Goal: Task Accomplishment & Management: Use online tool/utility

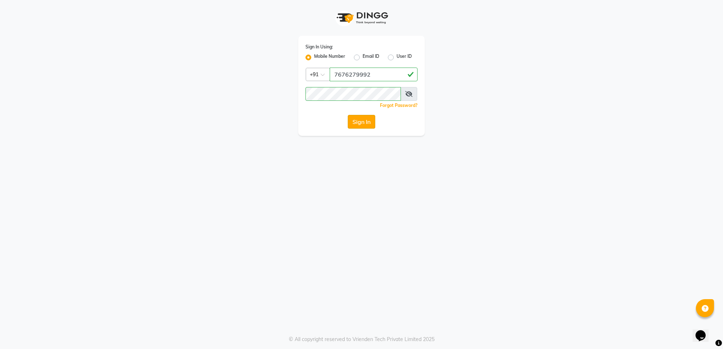
click at [364, 122] on button "Sign In" at bounding box center [361, 122] width 27 height 14
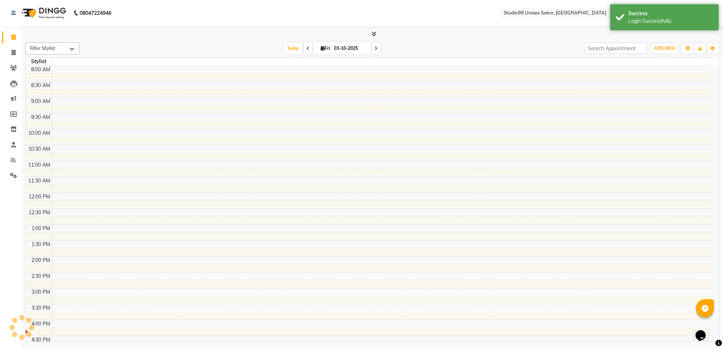
select select "en"
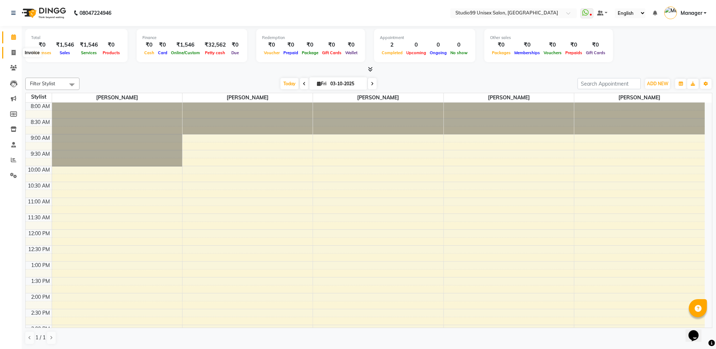
click at [13, 53] on icon at bounding box center [14, 52] width 4 height 5
select select "service"
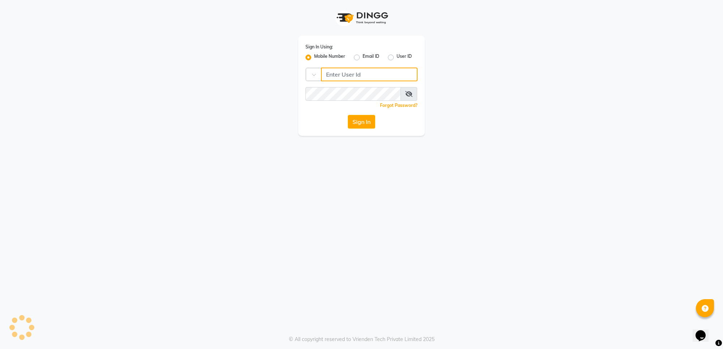
type input "7676279992"
click at [363, 120] on button "Sign In" at bounding box center [361, 122] width 27 height 14
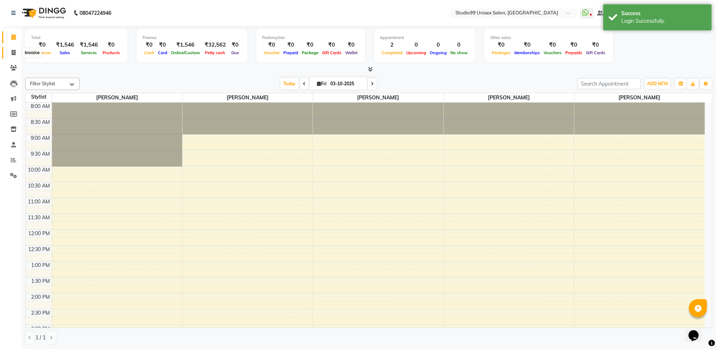
click at [10, 53] on span at bounding box center [13, 53] width 13 height 8
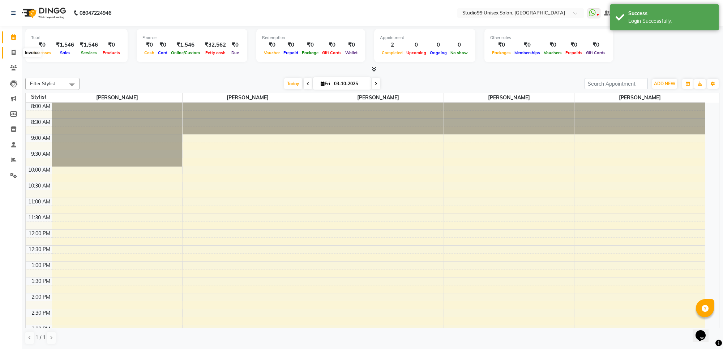
select select "7323"
select select "service"
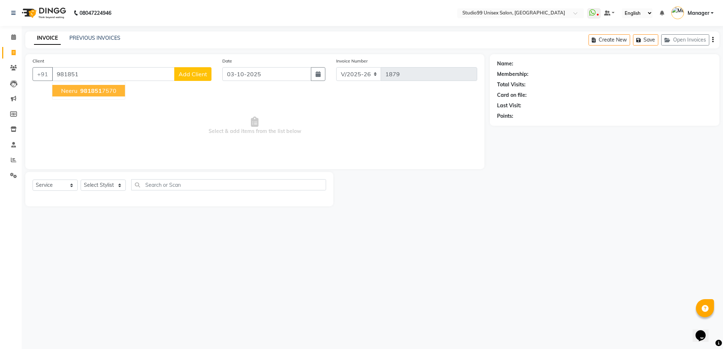
click at [107, 92] on ngb-highlight "981851 7570" at bounding box center [98, 90] width 38 height 7
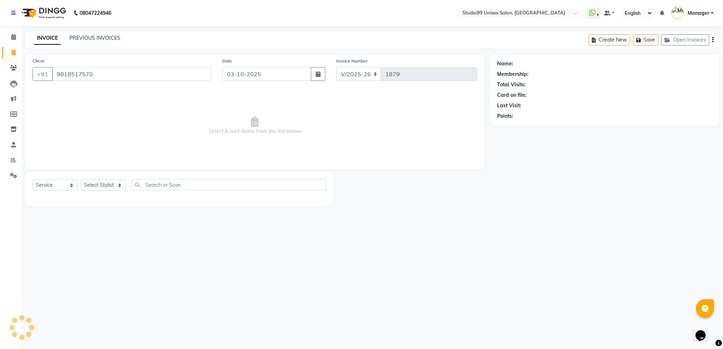
type input "9818517570"
select select "1: Object"
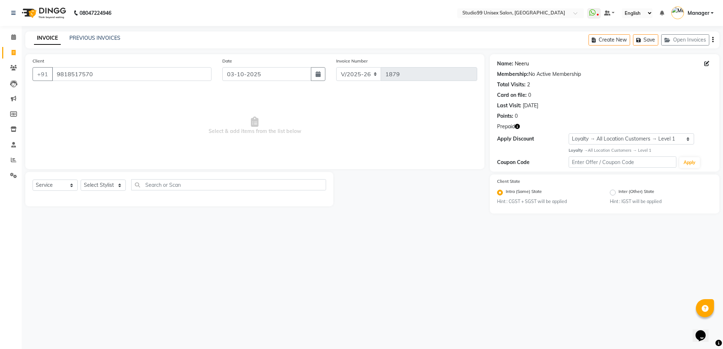
click at [522, 63] on link "Neeru" at bounding box center [521, 64] width 14 height 8
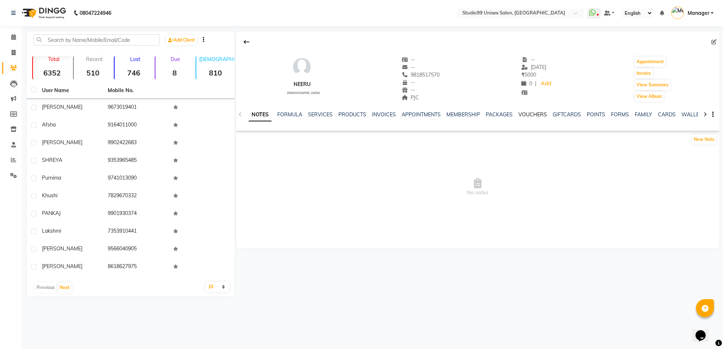
click at [528, 116] on link "VOUCHERS" at bounding box center [532, 114] width 29 height 7
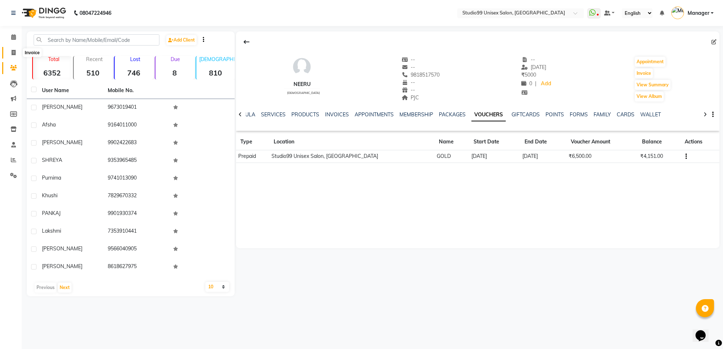
click at [12, 50] on icon at bounding box center [14, 52] width 4 height 5
select select "7323"
select select "service"
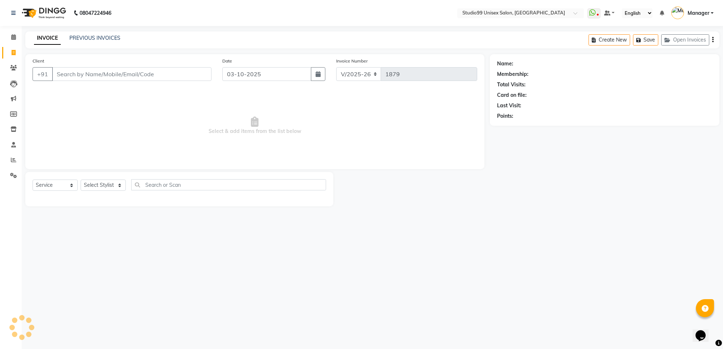
click at [69, 76] on input "Client" at bounding box center [131, 74] width 159 height 14
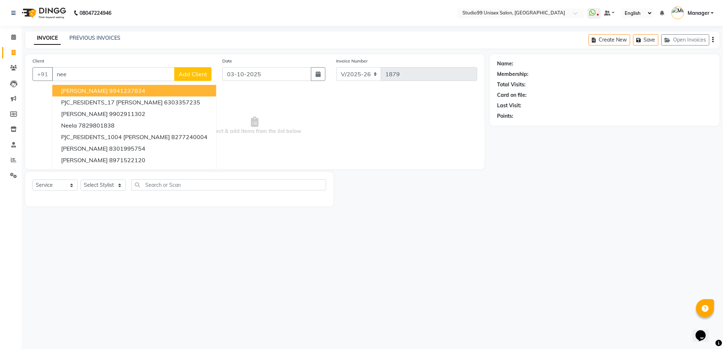
click at [132, 76] on input "nee" at bounding box center [113, 74] width 122 height 14
type input "n"
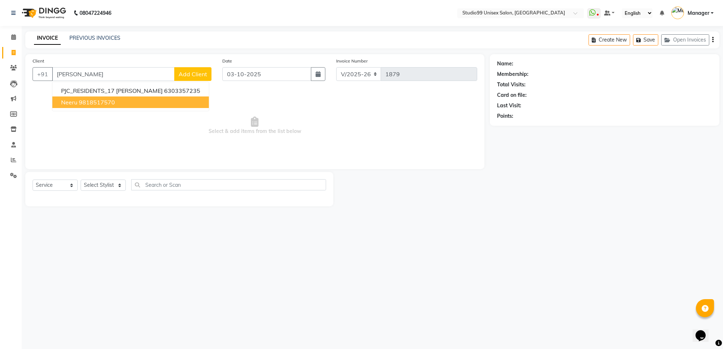
click at [162, 98] on button "Neeru 9818517570" at bounding box center [130, 102] width 156 height 12
type input "9818517570"
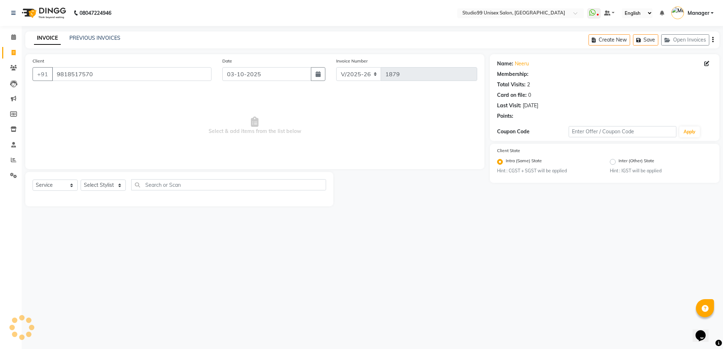
select select "1: Object"
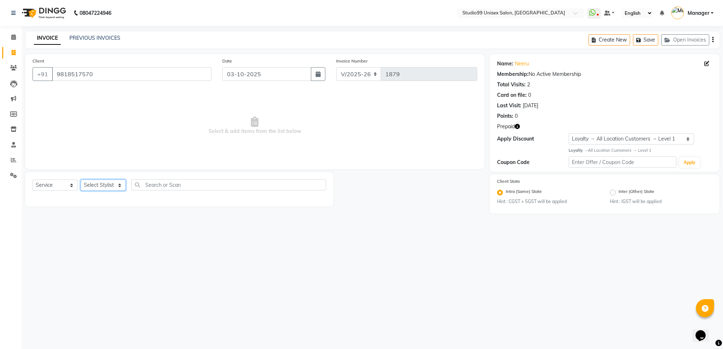
click at [117, 187] on select "Select Stylist Manager PRIYAA SAHIL Sanu SAPNA Vijay" at bounding box center [103, 185] width 45 height 11
select select "63731"
click at [81, 180] on select "Select Stylist Manager PRIYAA SAHIL Sanu SAPNA Vijay" at bounding box center [103, 185] width 45 height 11
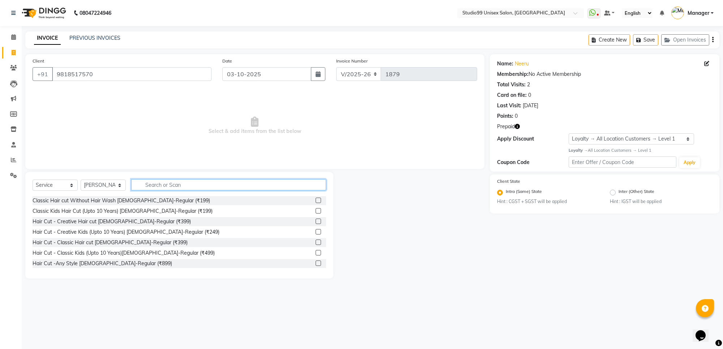
click at [163, 185] on input "text" at bounding box center [228, 184] width 195 height 11
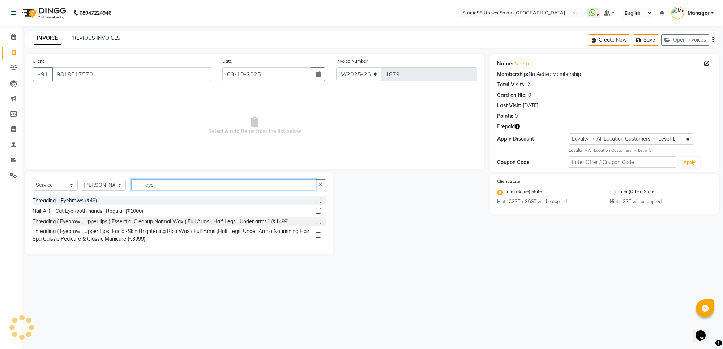
type input "eye"
click at [318, 199] on label at bounding box center [317, 200] width 5 height 5
click at [318, 199] on input "checkbox" at bounding box center [317, 200] width 5 height 5
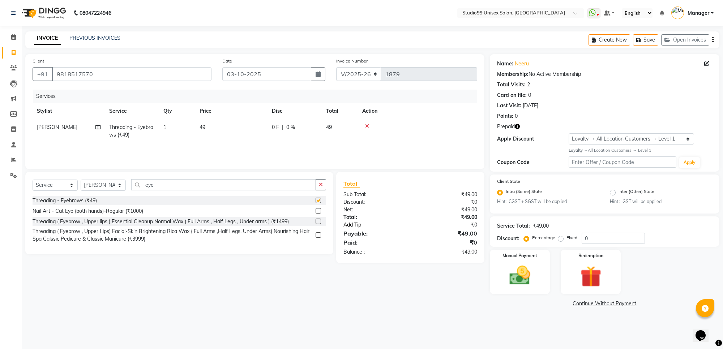
checkbox input "false"
click at [513, 277] on img at bounding box center [519, 275] width 35 height 25
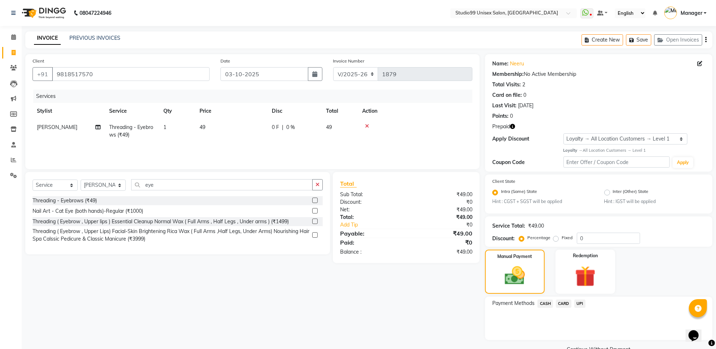
click at [578, 302] on span "UPI" at bounding box center [579, 304] width 11 height 8
click at [584, 339] on button "Add Payment" at bounding box center [636, 341] width 138 height 11
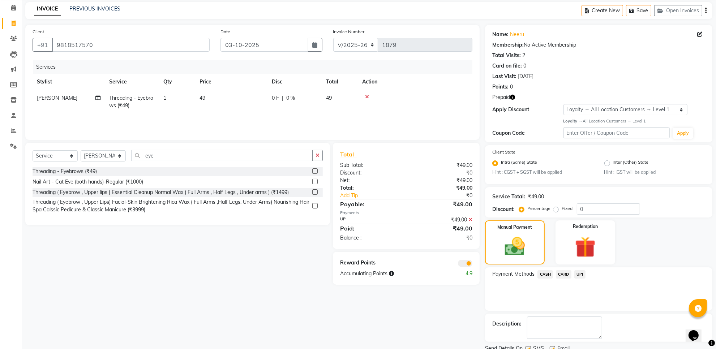
scroll to position [57, 0]
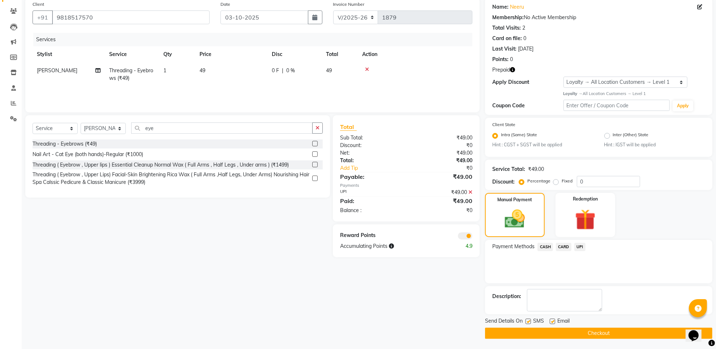
click at [582, 332] on button "Checkout" at bounding box center [598, 333] width 227 height 11
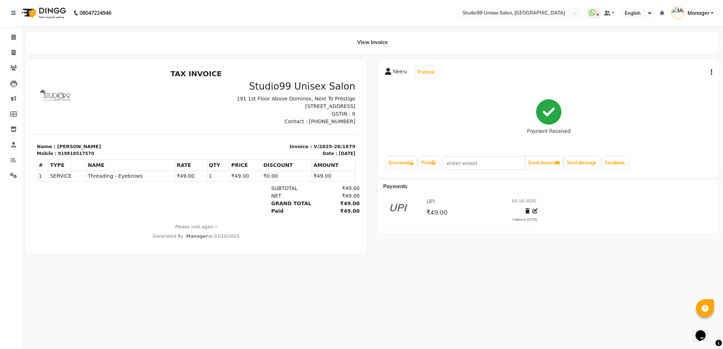
click at [74, 157] on div "919818517570" at bounding box center [76, 153] width 36 height 7
copy div "919818517570"
click at [13, 53] on icon at bounding box center [14, 52] width 4 height 5
select select "7323"
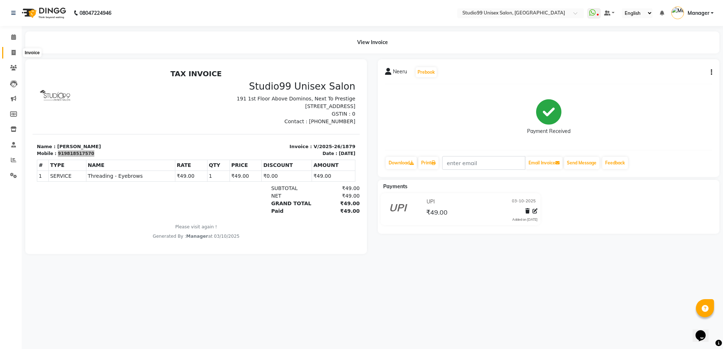
select select "service"
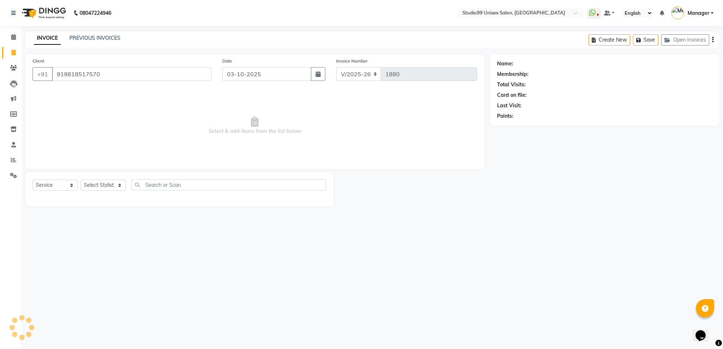
type input "919818517570"
select select "1: Object"
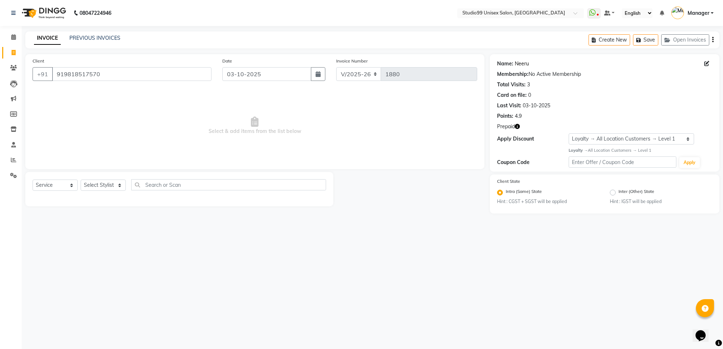
click at [526, 62] on link "Neeru" at bounding box center [521, 64] width 14 height 8
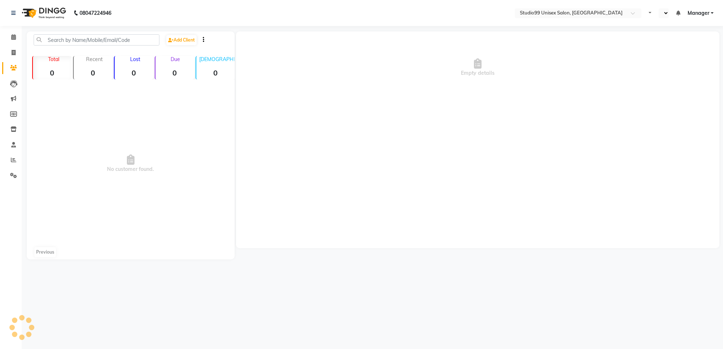
select select "en"
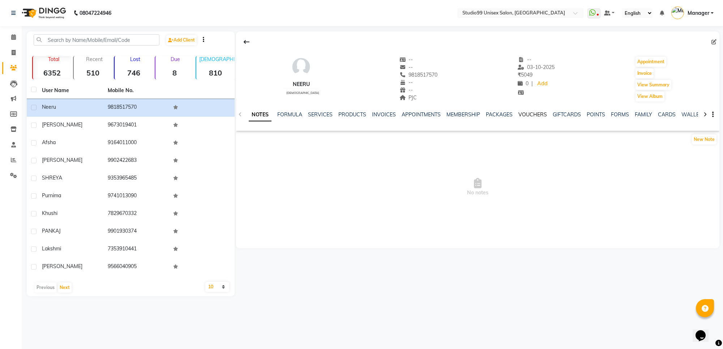
click at [523, 116] on link "VOUCHERS" at bounding box center [532, 114] width 29 height 7
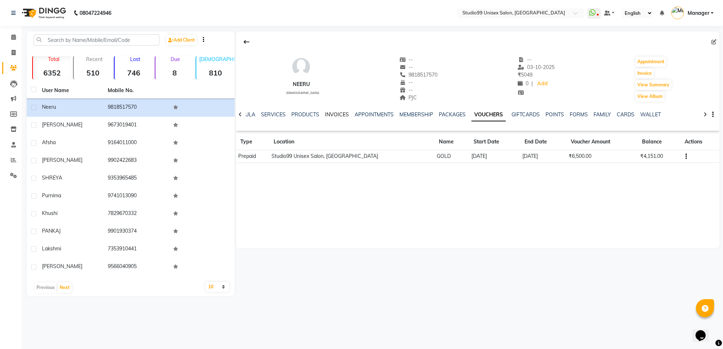
click at [332, 114] on link "INVOICES" at bounding box center [337, 114] width 24 height 7
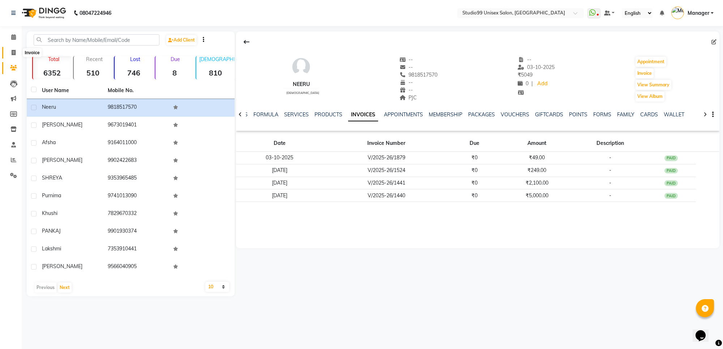
click at [13, 51] on icon at bounding box center [14, 52] width 4 height 5
select select "service"
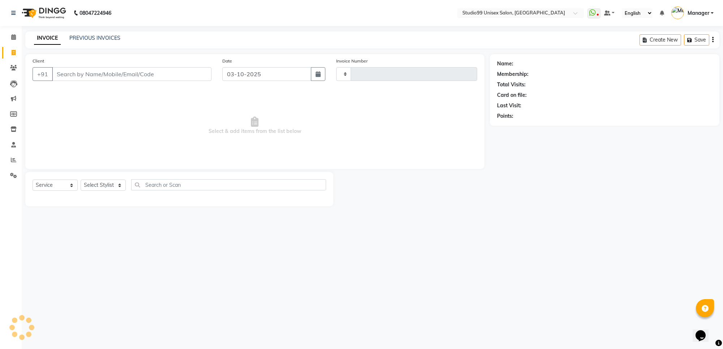
click at [84, 69] on input "Client" at bounding box center [131, 74] width 159 height 14
type input "1880"
select select "7323"
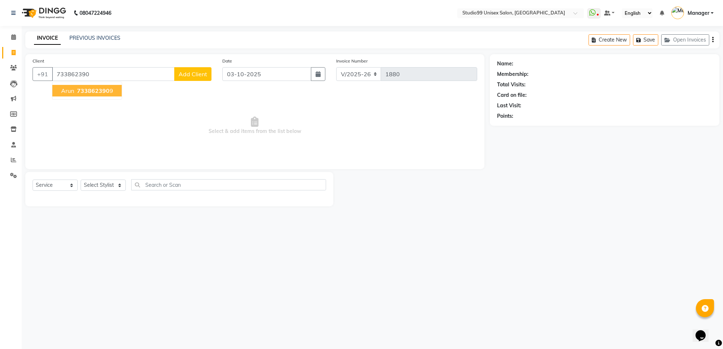
click at [106, 90] on span "733862390" at bounding box center [93, 90] width 33 height 7
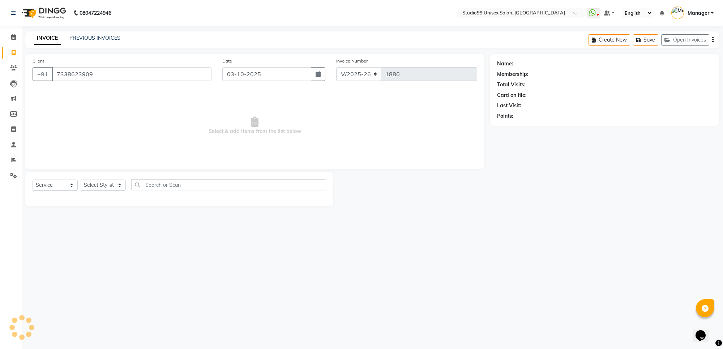
type input "7338623909"
select select "1: Object"
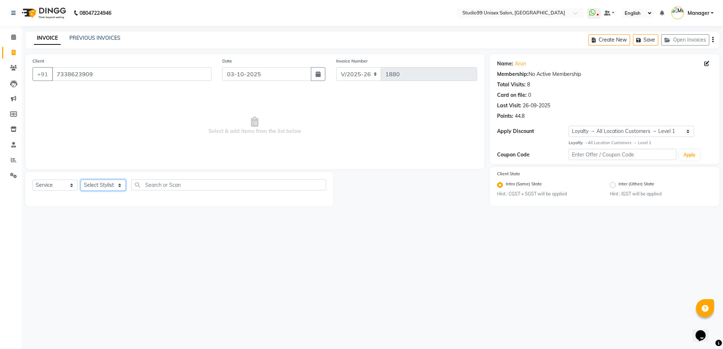
click at [115, 186] on select "Select Stylist Manager PRIYAA SAHIL Sanu SAPNA Vijay" at bounding box center [103, 185] width 45 height 11
select select "63732"
click at [81, 180] on select "Select Stylist Manager PRIYAA SAHIL Sanu SAPNA Vijay" at bounding box center [103, 185] width 45 height 11
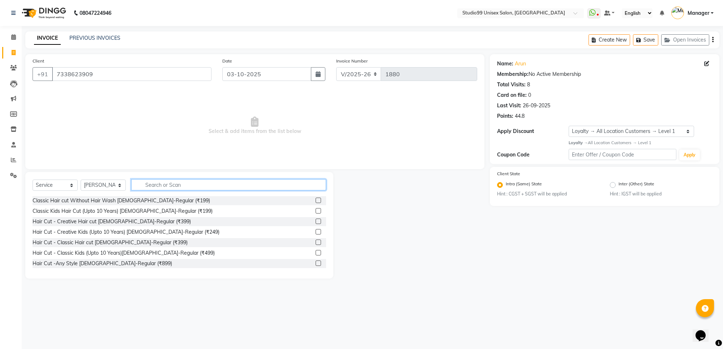
click at [182, 184] on input "text" at bounding box center [228, 184] width 195 height 11
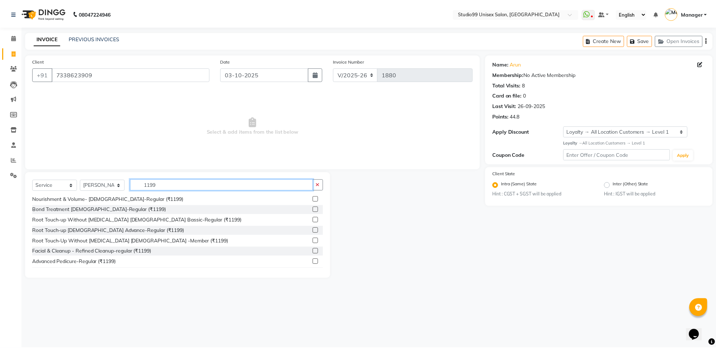
scroll to position [22, 0]
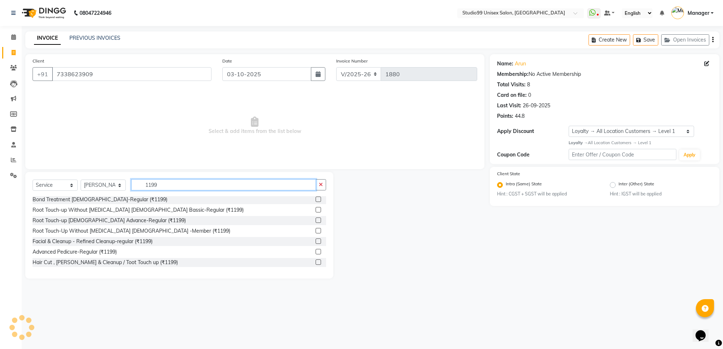
type input "1199"
click at [315, 261] on label at bounding box center [317, 261] width 5 height 5
click at [315, 261] on input "checkbox" at bounding box center [317, 262] width 5 height 5
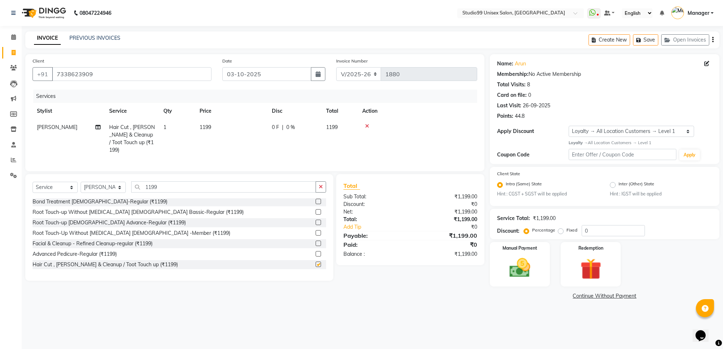
checkbox input "false"
click at [521, 268] on img at bounding box center [519, 267] width 35 height 25
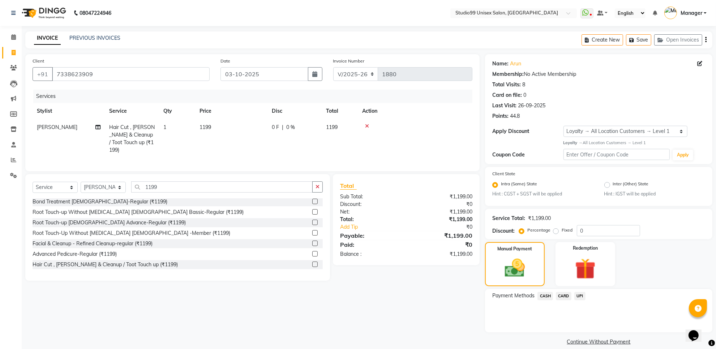
click at [580, 296] on span "UPI" at bounding box center [579, 296] width 11 height 8
click at [606, 335] on button "Add Payment" at bounding box center [636, 334] width 138 height 11
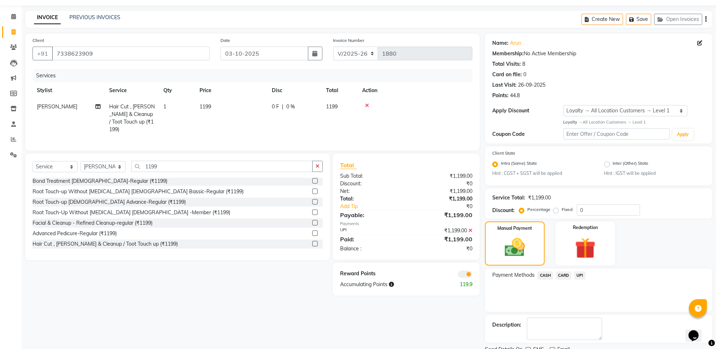
scroll to position [49, 0]
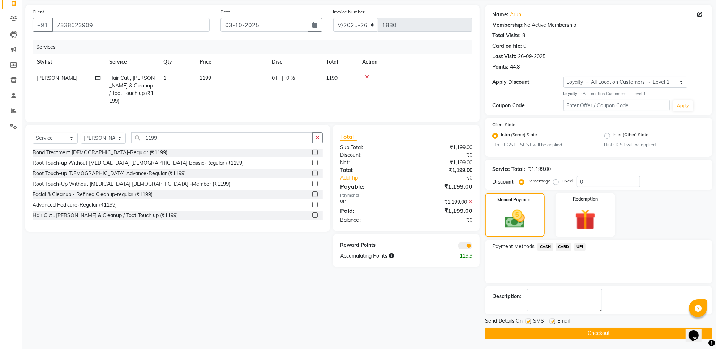
click at [604, 334] on button "Checkout" at bounding box center [598, 333] width 227 height 11
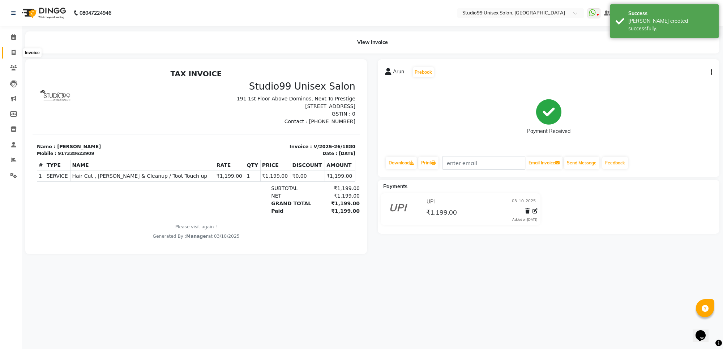
click at [13, 53] on icon at bounding box center [14, 52] width 4 height 5
select select "service"
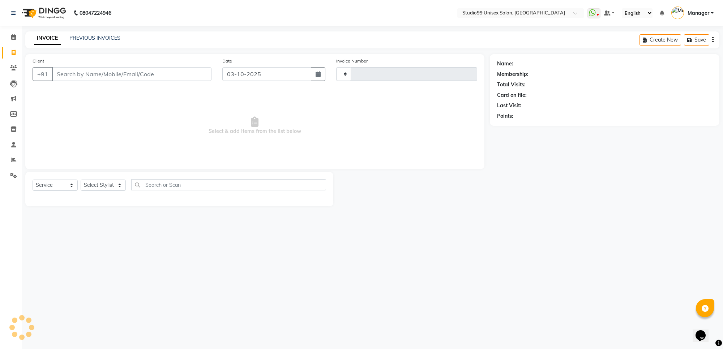
type input "1881"
select select "7323"
click at [86, 33] on div "INVOICE PREVIOUS INVOICES Create New Save Open Invoices" at bounding box center [372, 39] width 694 height 17
click at [109, 38] on link "PREVIOUS INVOICES" at bounding box center [94, 38] width 51 height 7
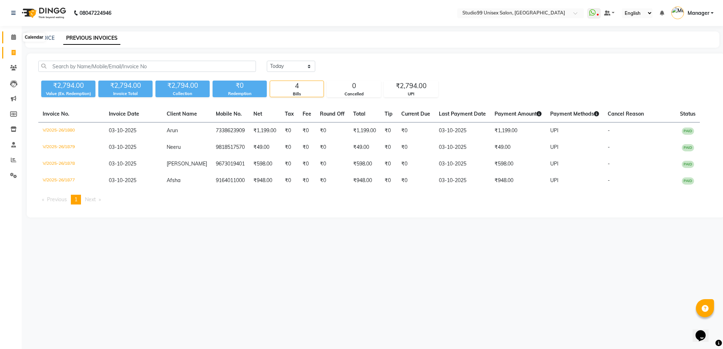
click at [13, 36] on icon at bounding box center [13, 36] width 5 height 5
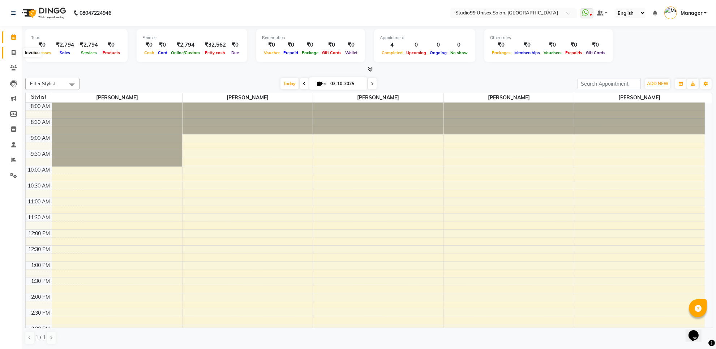
click at [15, 51] on icon at bounding box center [14, 52] width 4 height 5
select select "service"
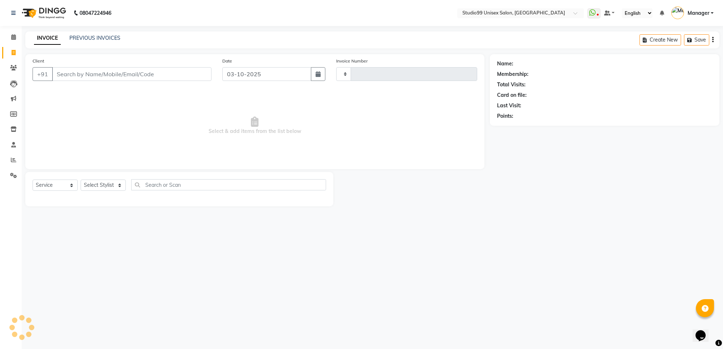
type input "1881"
select select "7323"
click at [100, 39] on link "PREVIOUS INVOICES" at bounding box center [94, 38] width 51 height 7
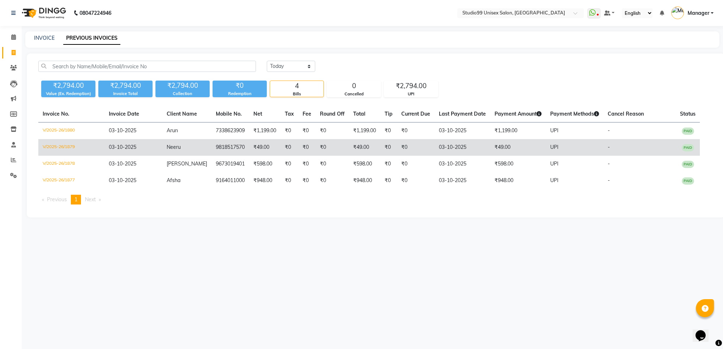
click at [315, 145] on td "₹0" at bounding box center [331, 147] width 33 height 17
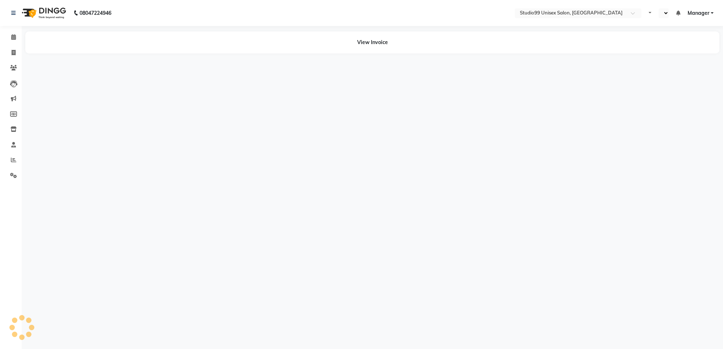
select select "en"
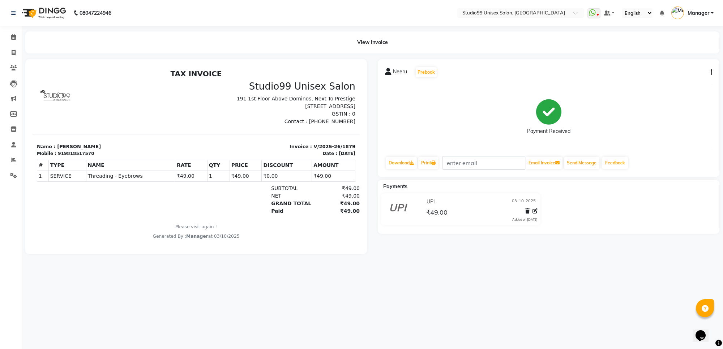
click at [711, 72] on icon "button" at bounding box center [710, 72] width 1 height 0
click at [686, 81] on div "Edit Invoice" at bounding box center [674, 81] width 49 height 9
select select "service"
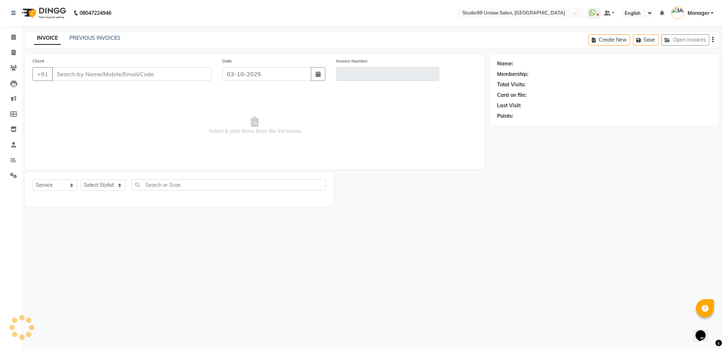
type input "9818517570"
type input "V/2025-26/1879"
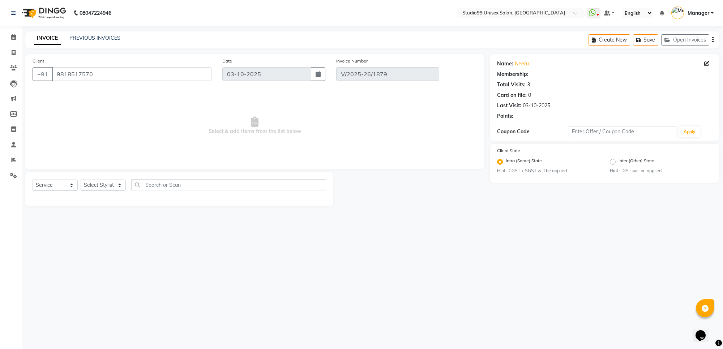
select select "1: Object"
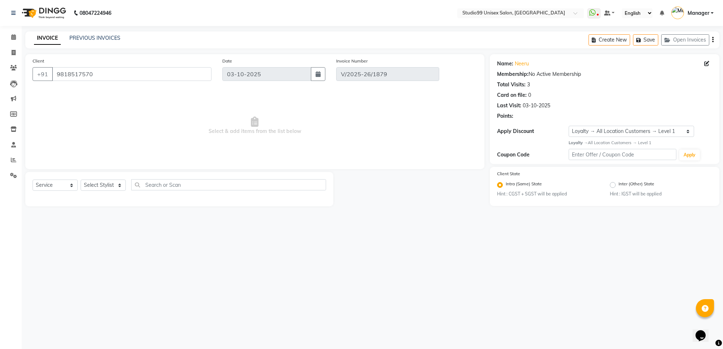
select select "select"
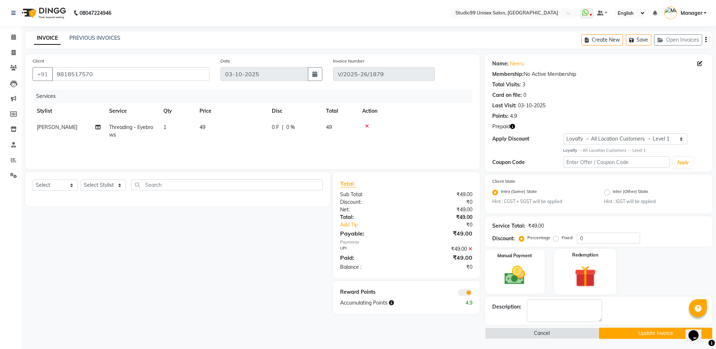
click at [580, 275] on img at bounding box center [585, 276] width 35 height 27
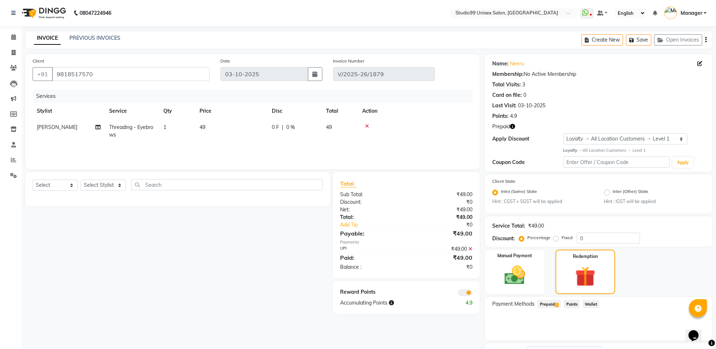
click at [550, 305] on span "Prepaid 1" at bounding box center [548, 304] width 23 height 8
click at [679, 331] on button "Add" at bounding box center [688, 333] width 26 height 12
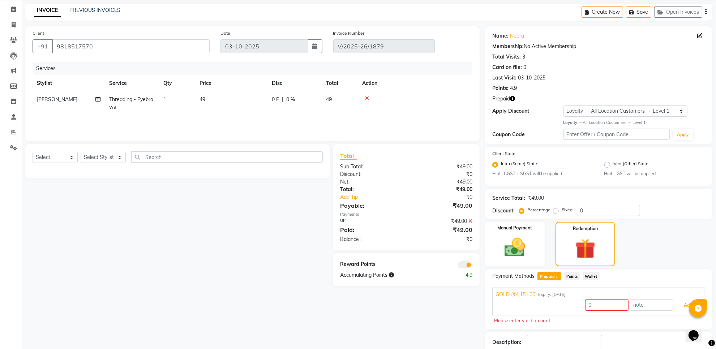
scroll to position [64, 0]
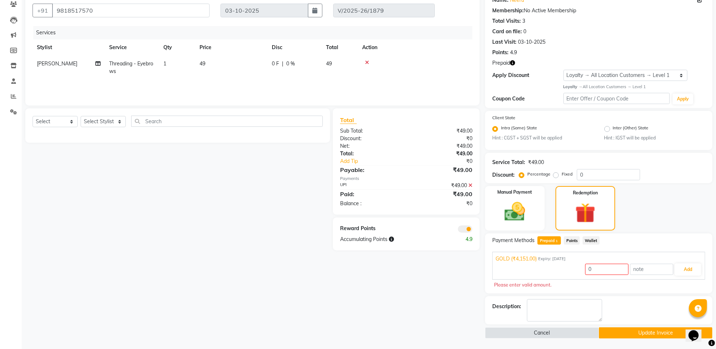
click at [638, 333] on button "Update Invoice" at bounding box center [655, 332] width 113 height 11
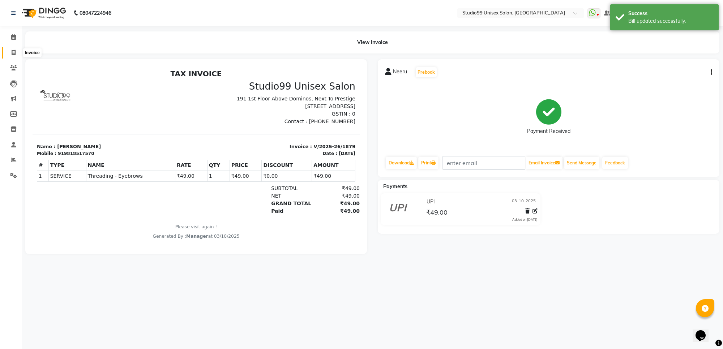
click at [11, 51] on span at bounding box center [13, 53] width 13 height 8
select select "service"
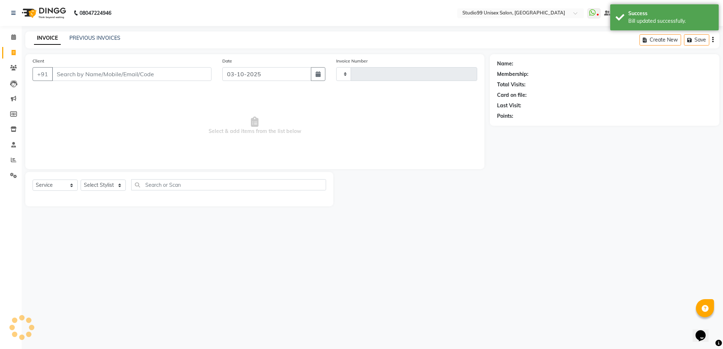
type input "1881"
select select "7323"
click at [75, 72] on input "Client" at bounding box center [131, 74] width 159 height 14
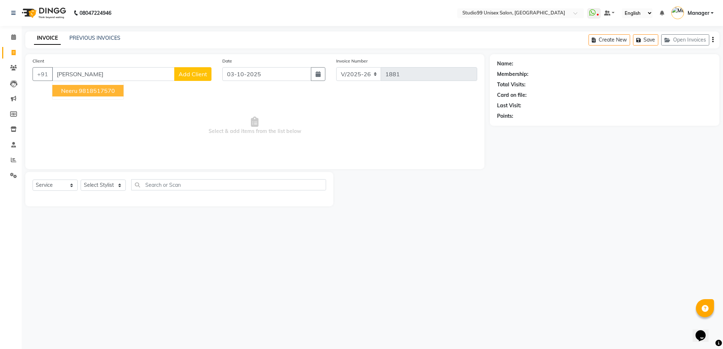
click at [100, 94] on ngb-highlight "9818517570" at bounding box center [97, 90] width 36 height 7
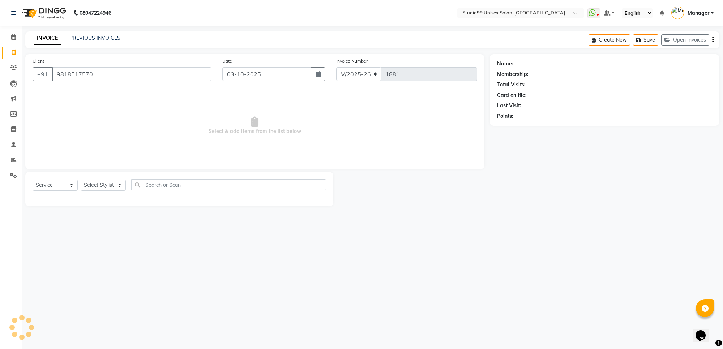
type input "9818517570"
select select "1: Object"
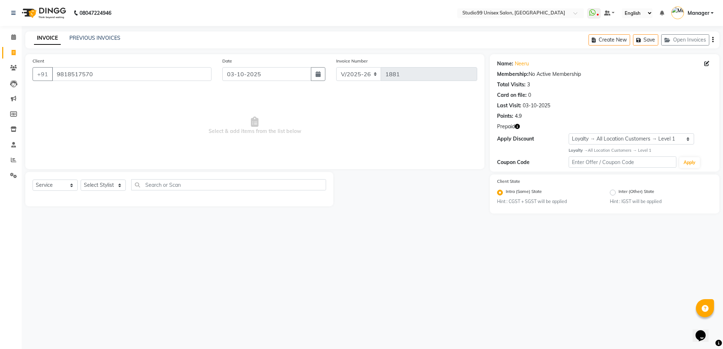
click at [517, 126] on icon "button" at bounding box center [516, 126] width 5 height 5
click at [13, 35] on icon at bounding box center [13, 36] width 5 height 5
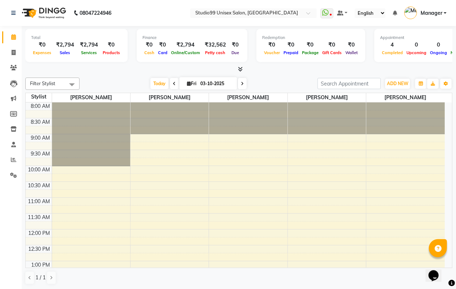
click at [221, 120] on div at bounding box center [248, 119] width 78 height 32
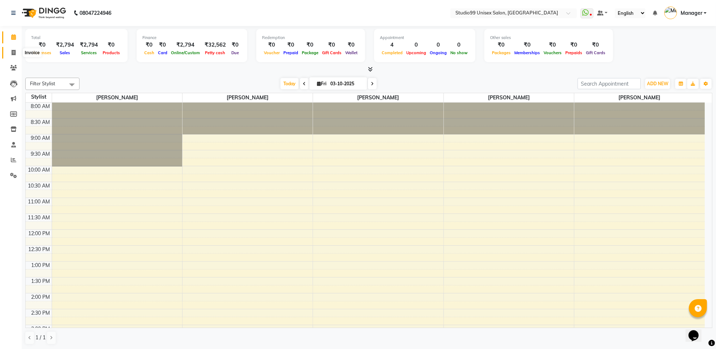
click at [12, 52] on icon at bounding box center [14, 52] width 4 height 5
select select "service"
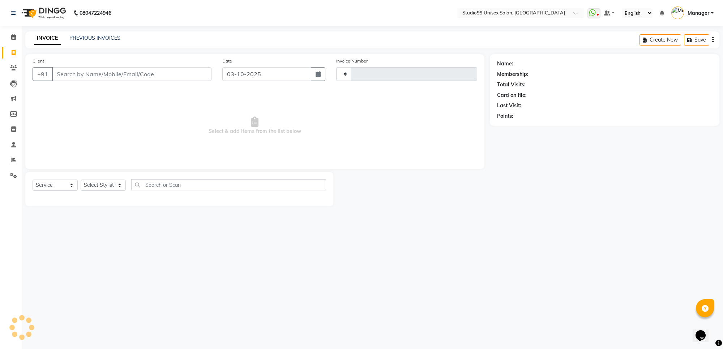
type input "1881"
select select "7323"
click at [100, 186] on select "Select Stylist Manager PRIYAA SAHIL Sanu SAPNA Vijay" at bounding box center [103, 185] width 45 height 11
select select "83085"
click at [81, 180] on select "Select Stylist Manager PRIYAA SAHIL Sanu SAPNA Vijay" at bounding box center [103, 185] width 45 height 11
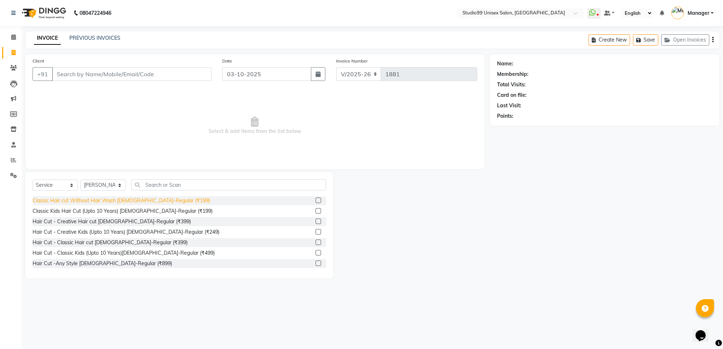
click at [149, 201] on div "Classic Hair cut Without Hair Wash Male-Regular (₹199)" at bounding box center [121, 201] width 177 height 8
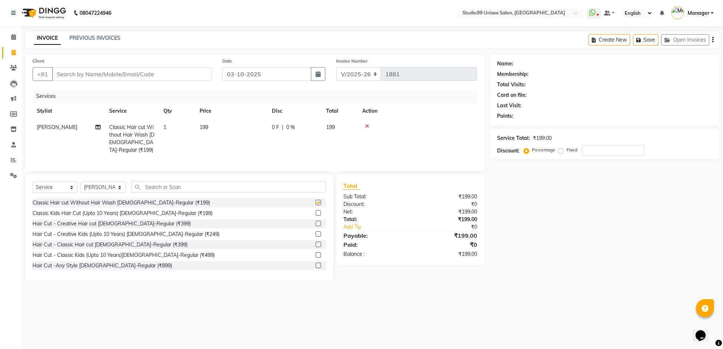
checkbox input "false"
click at [165, 191] on input "text" at bounding box center [228, 186] width 195 height 11
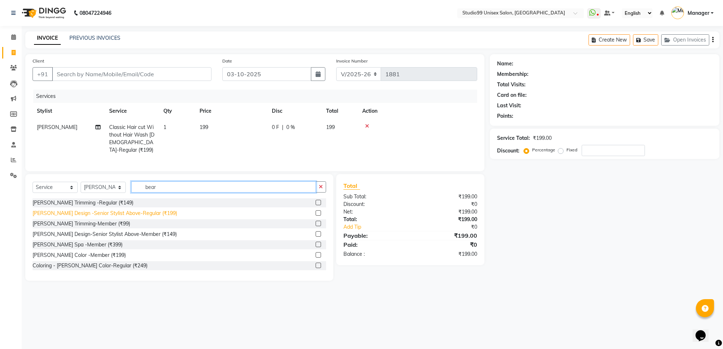
type input "bear"
click at [133, 210] on div "Beard Design -Senior Stylist Above-Regular (₹199)" at bounding box center [105, 214] width 145 height 8
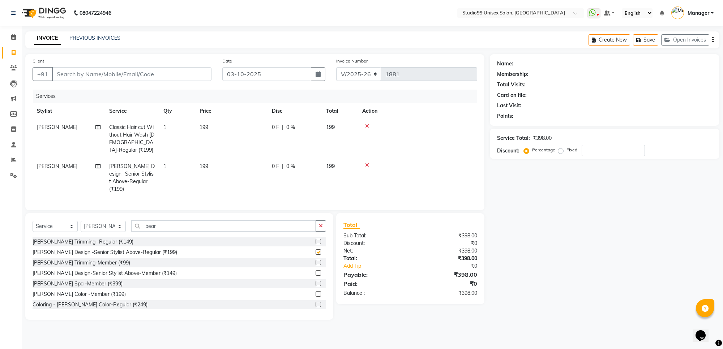
checkbox input "false"
click at [88, 75] on input "Client" at bounding box center [131, 74] width 159 height 14
type input "9"
type input "0"
click at [73, 76] on input "961116600" at bounding box center [113, 74] width 122 height 14
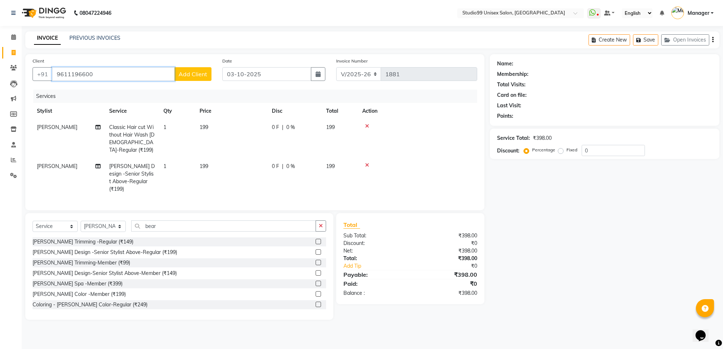
type input "9611196600"
click at [194, 78] on button "Add Client" at bounding box center [192, 74] width 37 height 14
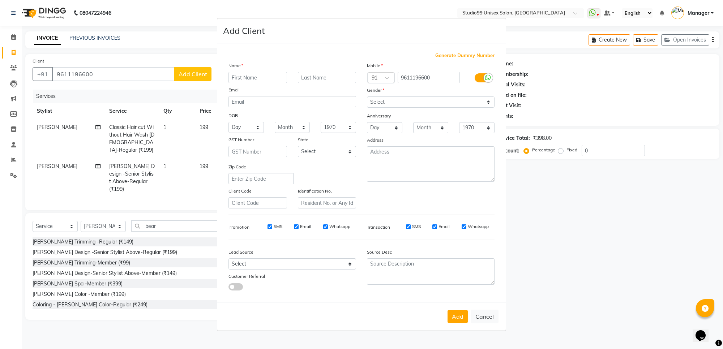
click at [250, 78] on input "text" at bounding box center [257, 77] width 59 height 11
type input "Arun"
click at [387, 99] on select "Select Male Female Other Prefer Not To Say" at bounding box center [431, 101] width 128 height 11
select select "male"
click at [367, 97] on select "Select Male Female Other Prefer Not To Say" at bounding box center [431, 101] width 128 height 11
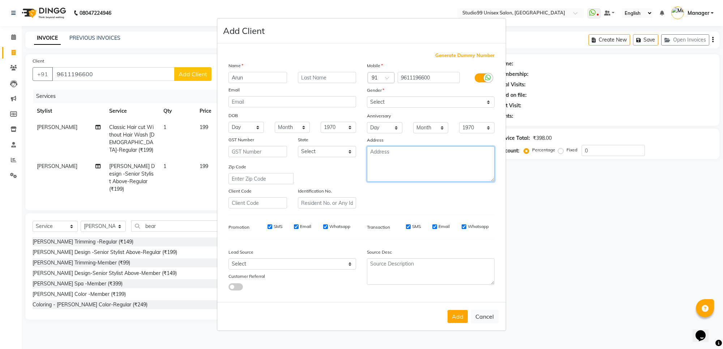
click at [399, 158] on textarea at bounding box center [431, 163] width 128 height 35
type textarea "outsaid"
click at [460, 320] on button "Add" at bounding box center [457, 316] width 20 height 13
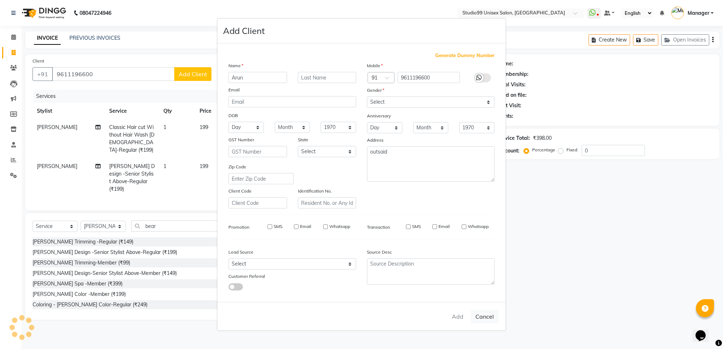
select select
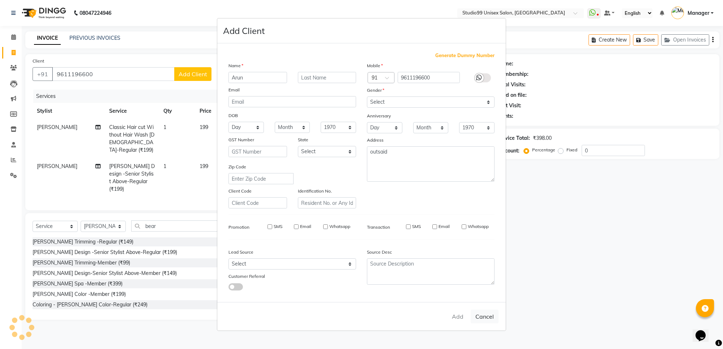
select select
checkbox input "false"
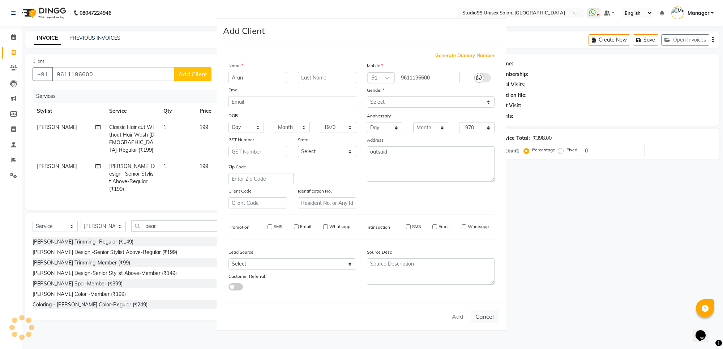
checkbox input "false"
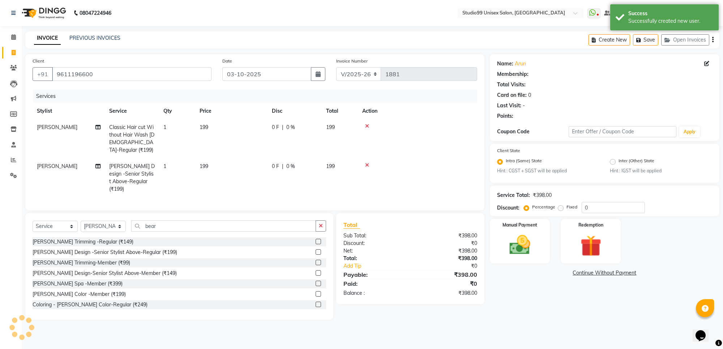
select select "1: Object"
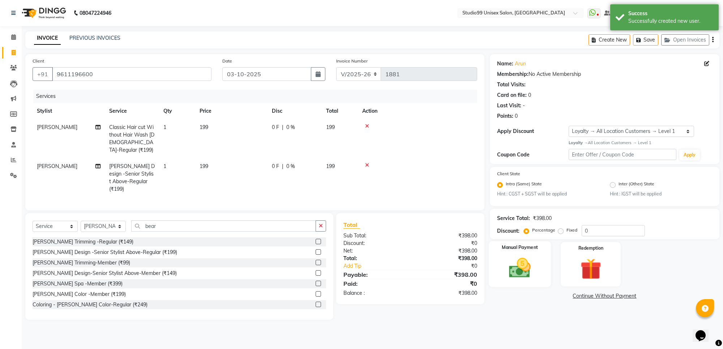
click at [515, 261] on img at bounding box center [519, 267] width 35 height 25
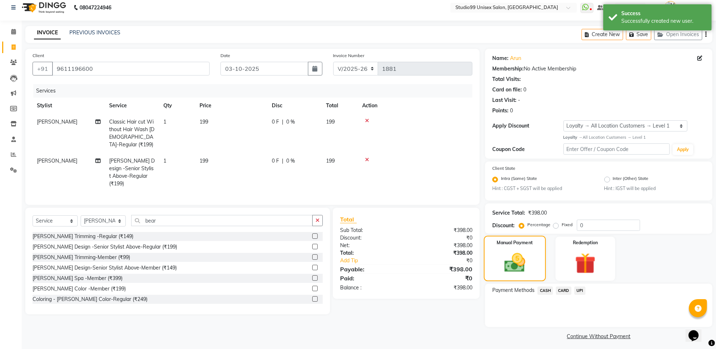
scroll to position [8, 0]
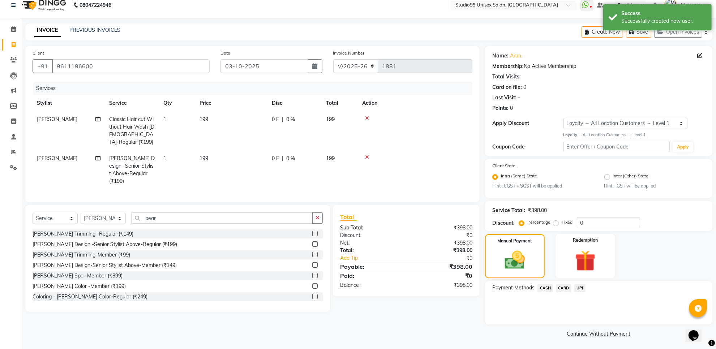
click at [582, 287] on span "UPI" at bounding box center [579, 288] width 11 height 8
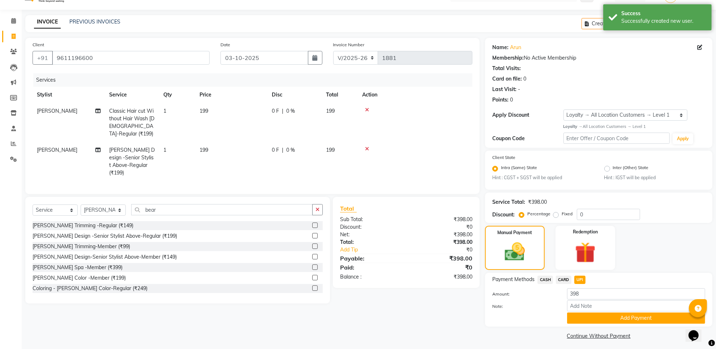
scroll to position [18, 0]
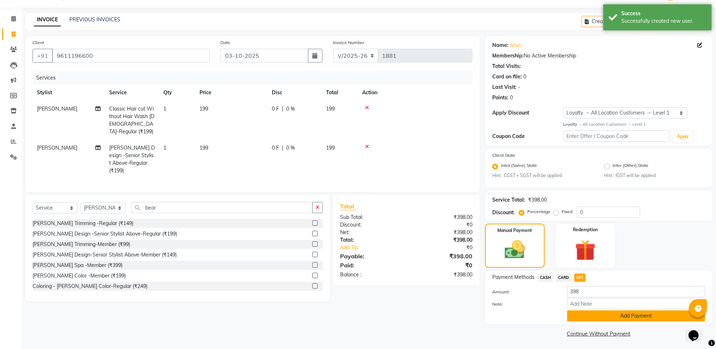
click at [586, 317] on button "Add Payment" at bounding box center [636, 315] width 138 height 11
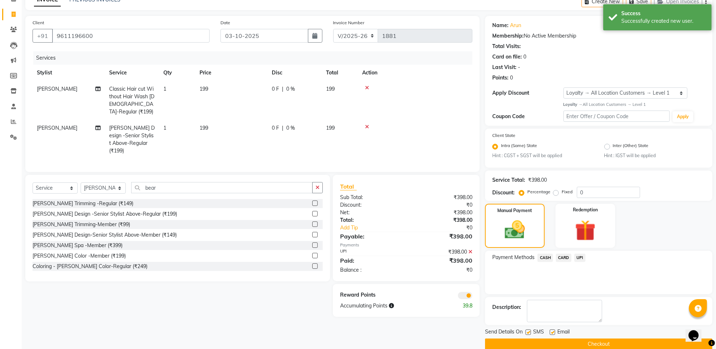
scroll to position [49, 0]
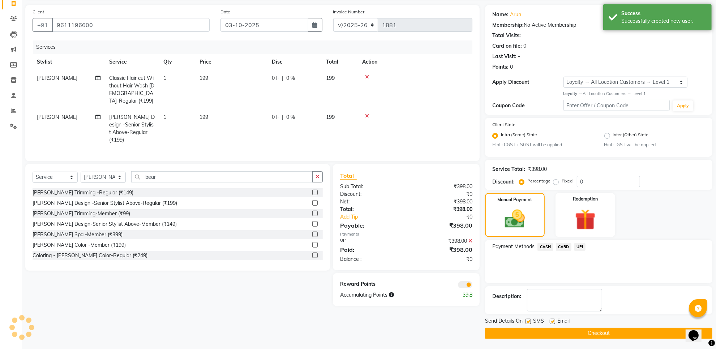
click at [583, 330] on button "Checkout" at bounding box center [598, 333] width 227 height 11
